Goal: Transaction & Acquisition: Purchase product/service

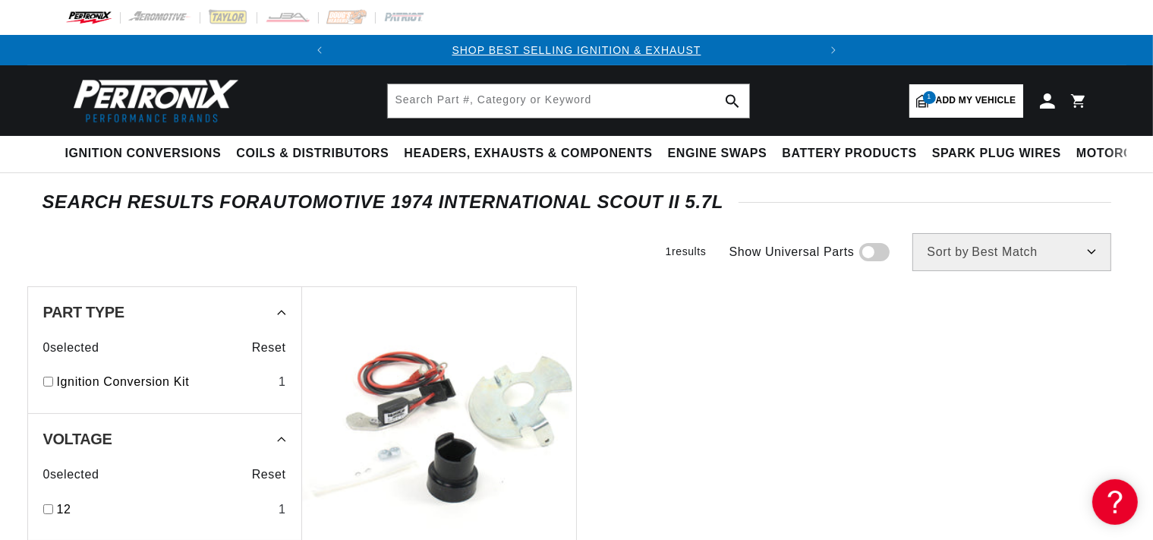
click at [970, 100] on span "Add my vehicle" at bounding box center [976, 100] width 80 height 14
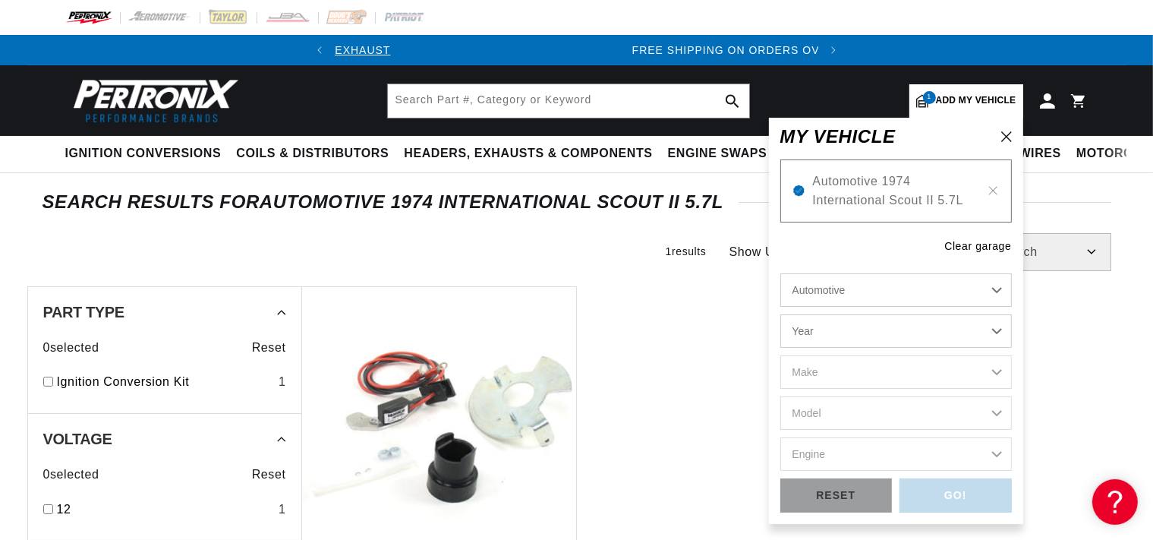
click at [780, 314] on select "Year 2026 2025 2024 2023 2022 2021 2020 2019 2018 2017 2016 2015 2014 2013 2012…" at bounding box center [896, 330] width 232 height 33
select select "1972"
click option "1972" at bounding box center [0, 0] width 0 height 0
select select "1972"
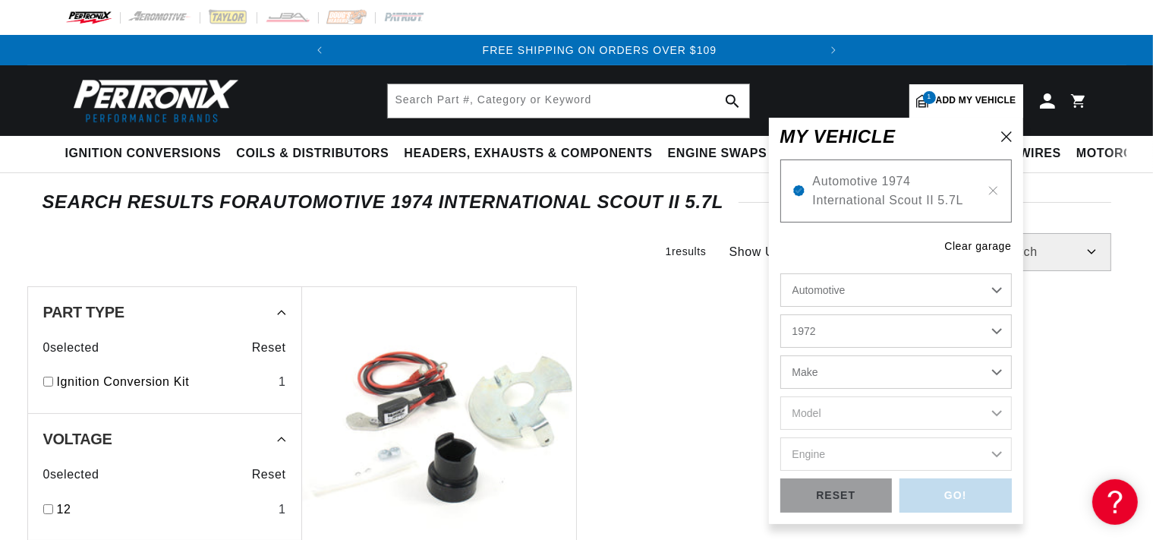
click at [658, 292] on ul "Pertronix Ignition PerTronix 1485A Ignitor® IHC 8 cyl w/Pres-Dist Electronic Ig…" at bounding box center [713, 506] width 824 height 441
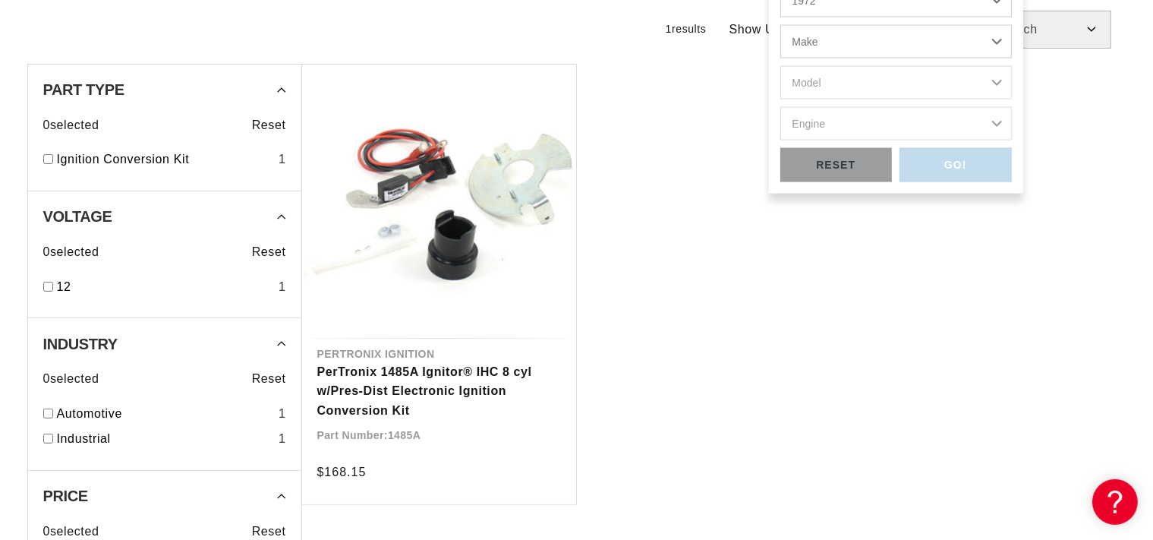
scroll to position [240, 0]
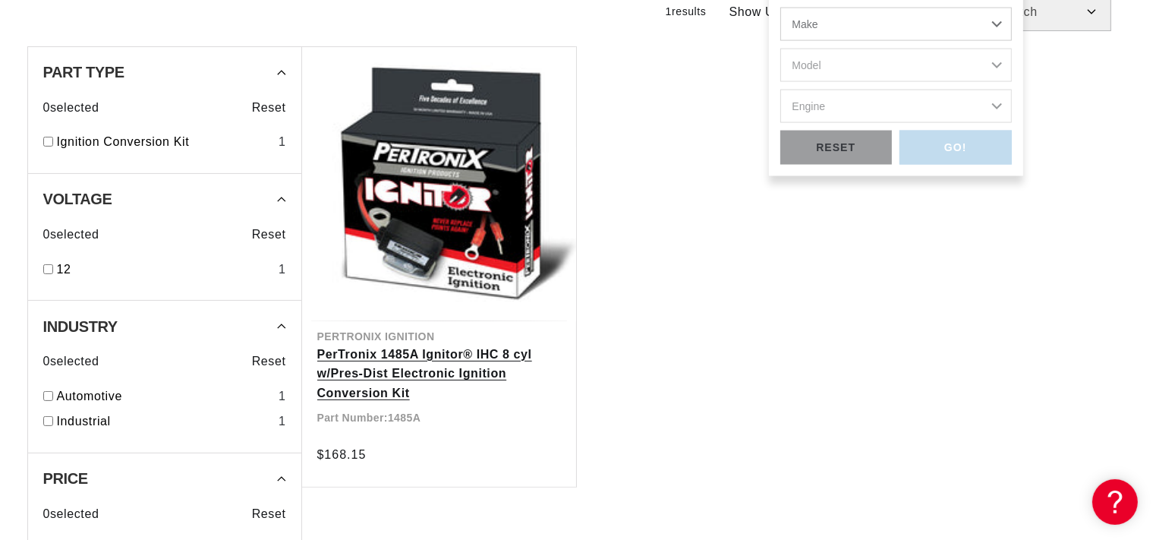
click at [434, 348] on link "PerTronix 1485A Ignitor® IHC 8 cyl w/Pres-Dist Electronic Ignition Conversion K…" at bounding box center [439, 374] width 244 height 58
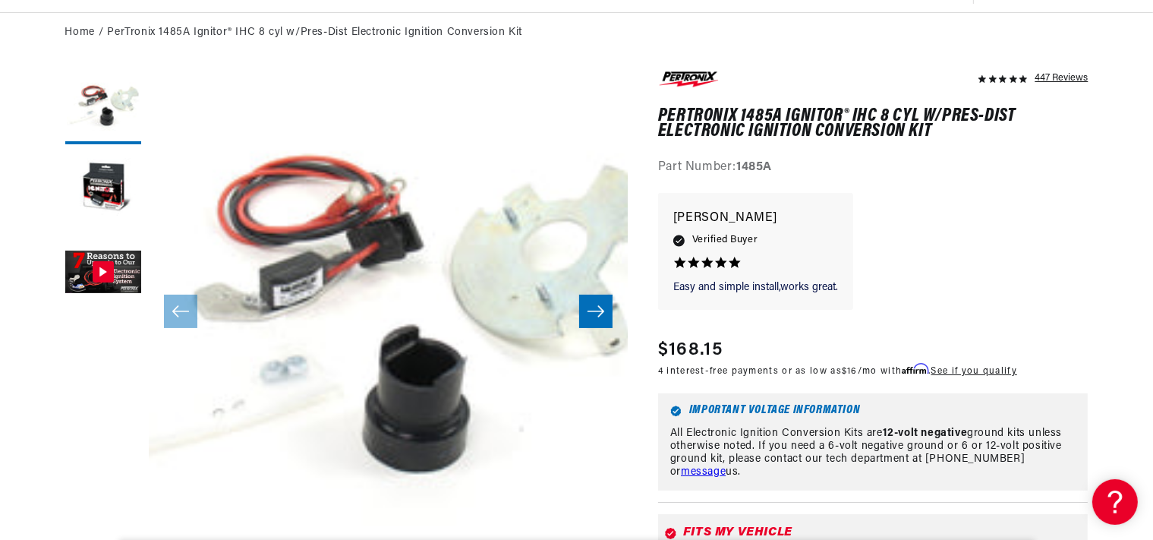
scroll to position [0, 460]
